Goal: Information Seeking & Learning: Learn about a topic

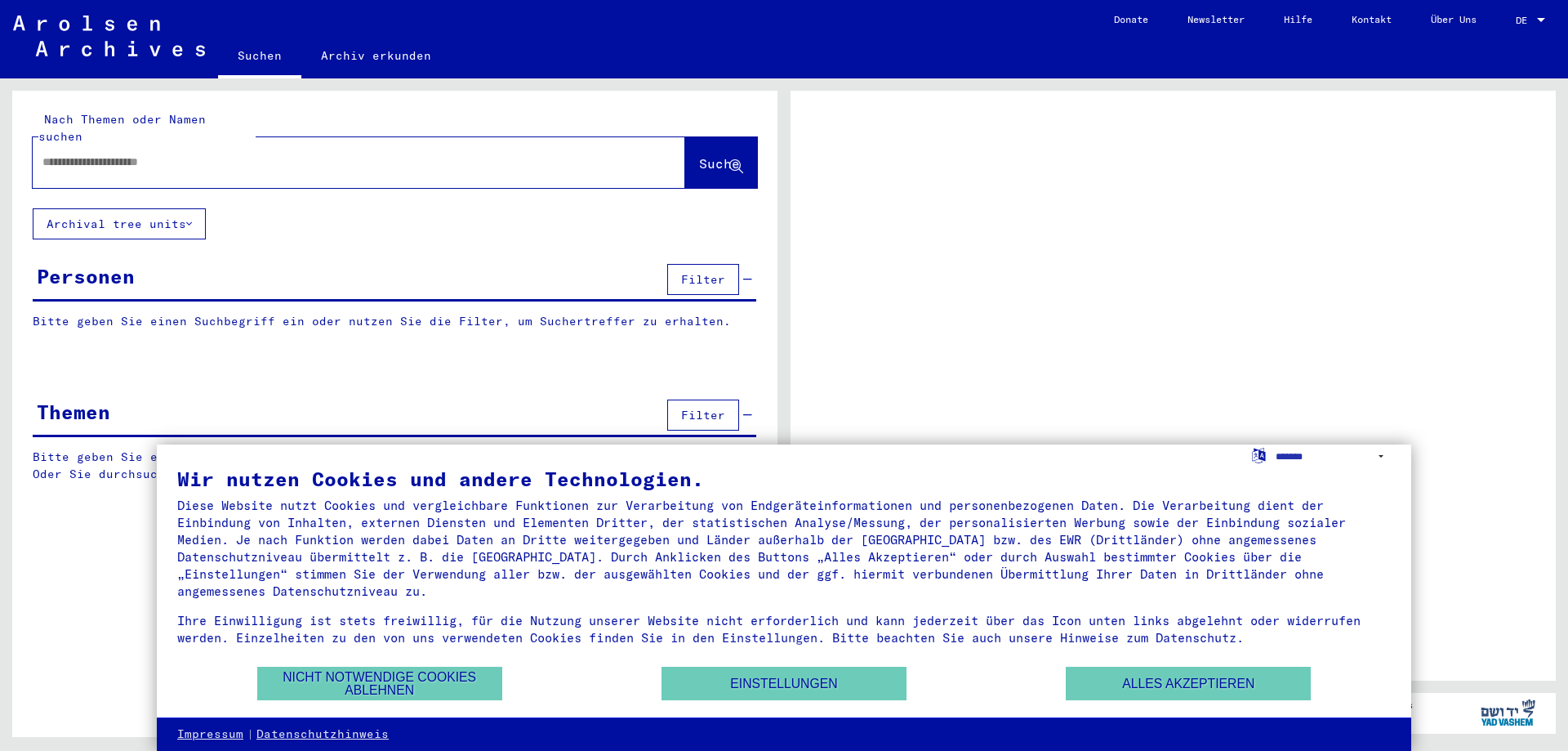
click at [196, 153] on input "text" at bounding box center [344, 161] width 603 height 17
type input "**********"
click at [707, 155] on span "Suche" at bounding box center [719, 163] width 41 height 17
click at [1181, 683] on button "Alles akzeptieren" at bounding box center [1188, 684] width 245 height 34
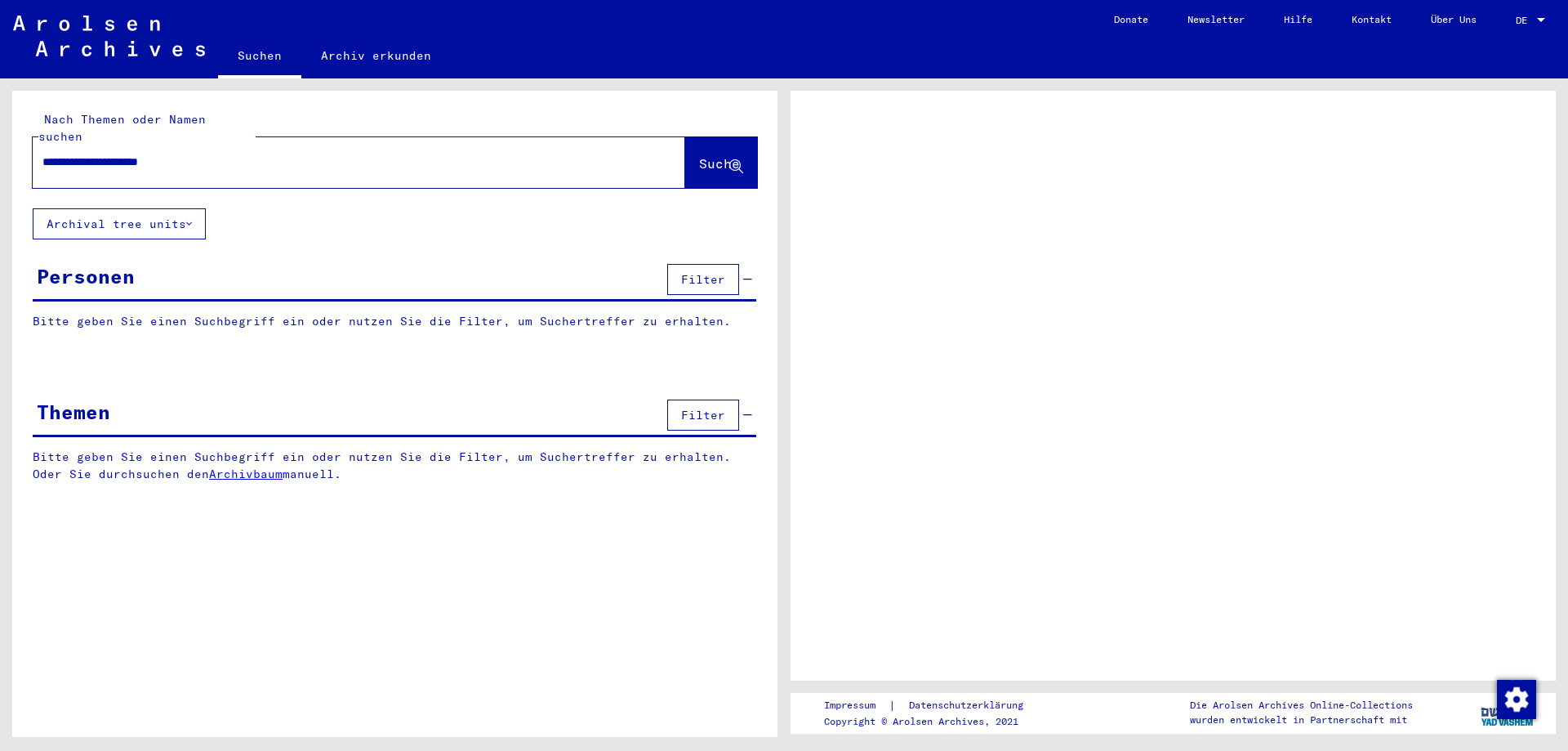
click at [699, 155] on span "Suche" at bounding box center [719, 163] width 41 height 17
click at [185, 208] on button "Archival tree units" at bounding box center [119, 223] width 173 height 31
click at [706, 155] on span "Suche" at bounding box center [719, 163] width 41 height 17
click at [701, 272] on span "Filter" at bounding box center [702, 279] width 45 height 15
click at [365, 53] on link "Archiv erkunden" at bounding box center [376, 55] width 149 height 40
